Goal: Find specific page/section: Find specific page/section

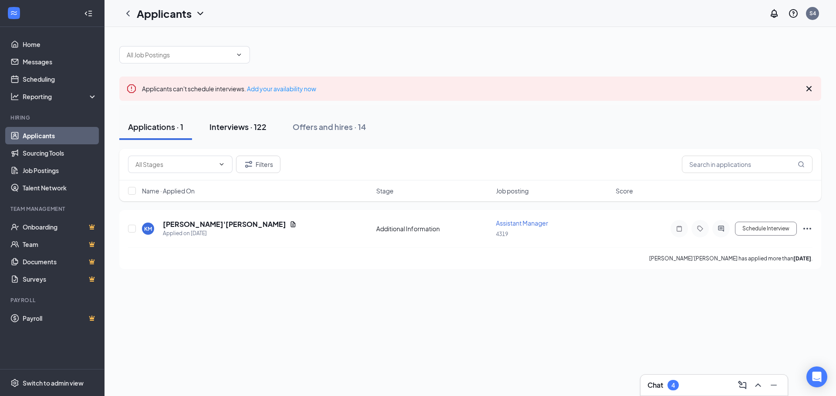
click at [230, 131] on div "Interviews · 122" at bounding box center [237, 126] width 57 height 11
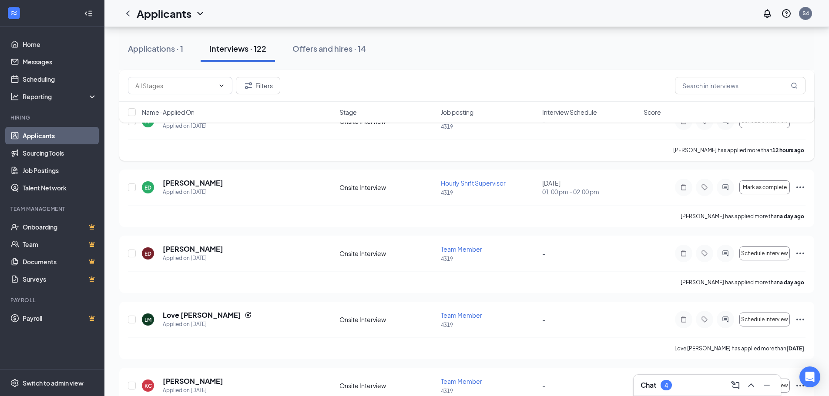
scroll to position [218, 0]
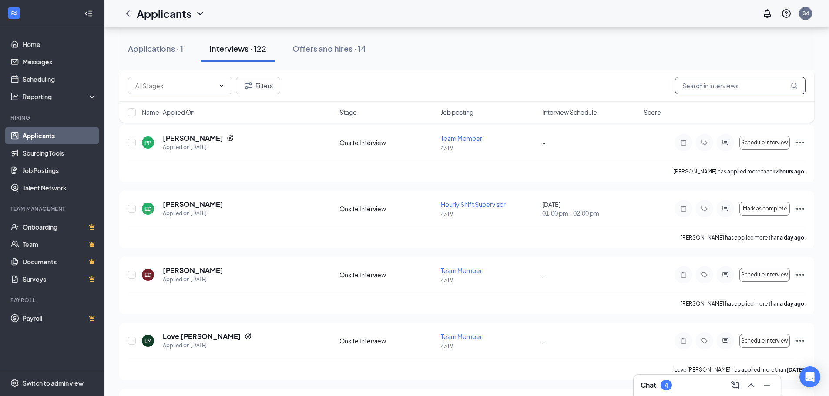
click at [734, 83] on input "text" at bounding box center [740, 85] width 131 height 17
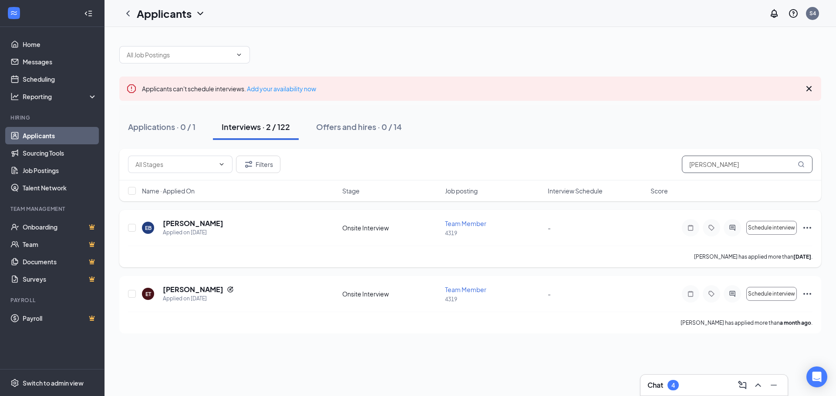
type input "[PERSON_NAME]"
click at [391, 234] on div "EB [PERSON_NAME] Applied on [DATE] Onsite Interview Team Member 4319 - Schedule…" at bounding box center [470, 232] width 684 height 27
click at [810, 227] on icon "Ellipses" at bounding box center [807, 228] width 10 height 10
click at [523, 360] on div "Applicants can't schedule interviews. Add your availability now Applications · …" at bounding box center [469, 212] width 731 height 370
